Goal: Browse casually

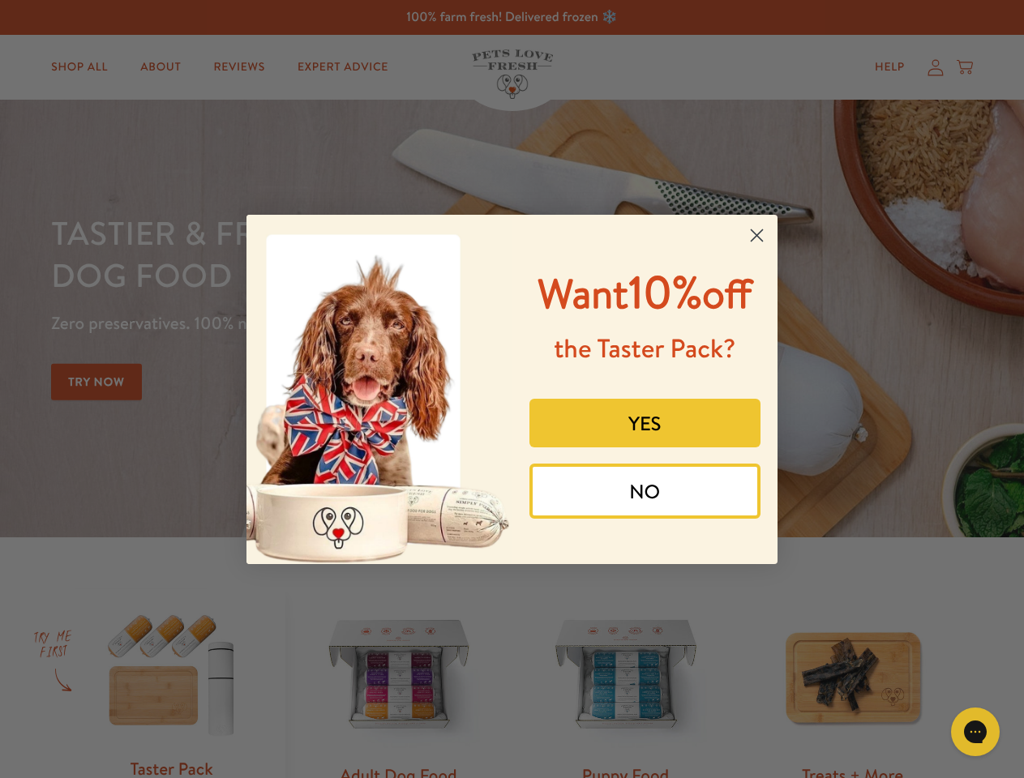
click at [512, 389] on img "POPUP Form" at bounding box center [379, 389] width 266 height 349
click at [756, 235] on icon "Close dialog" at bounding box center [757, 234] width 11 height 11
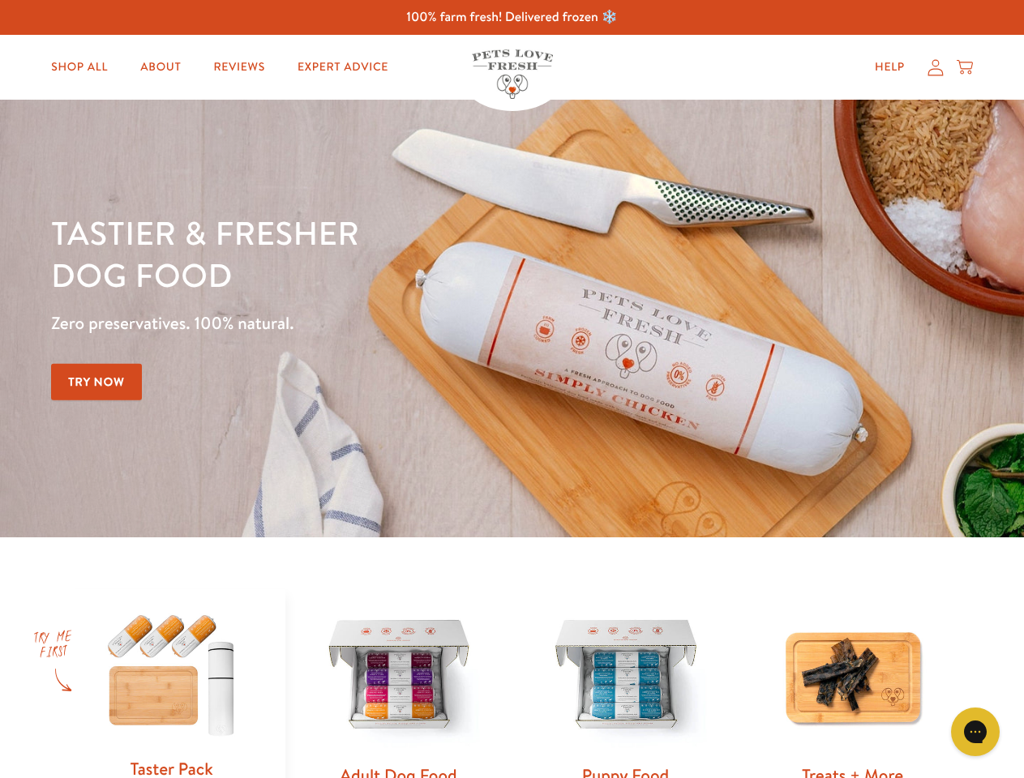
click at [645, 437] on button "YES" at bounding box center [645, 461] width 232 height 49
click at [645, 491] on img at bounding box center [512, 319] width 1024 height 438
click at [975, 732] on icon "Open gorgias live chat" at bounding box center [974, 731] width 15 height 15
